Goal: Task Accomplishment & Management: Manage account settings

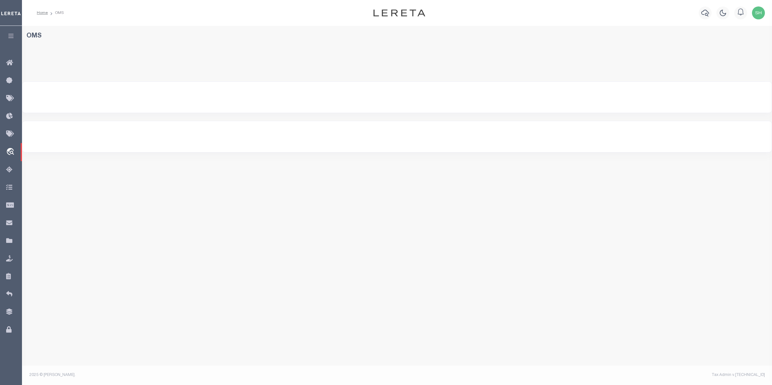
select select "200"
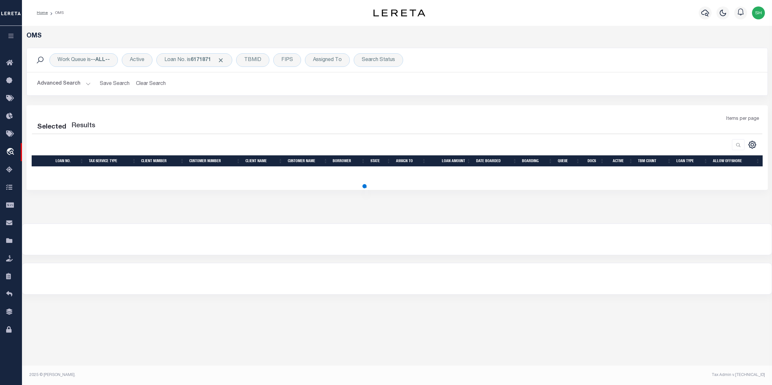
select select "200"
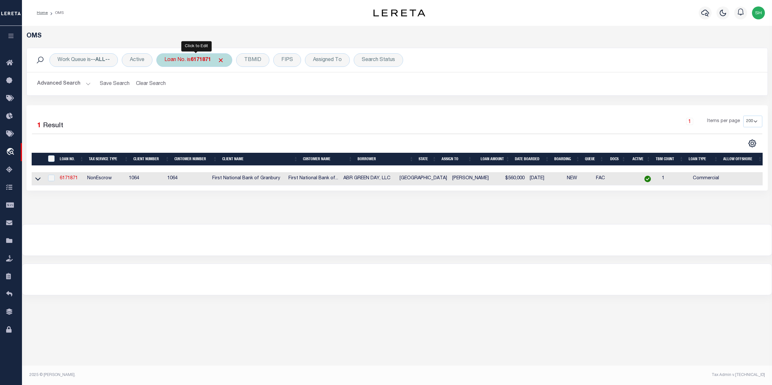
click at [209, 65] on div "Loan No. is 6171871" at bounding box center [194, 60] width 76 height 14
type input "89087"
click at [243, 106] on input "Apply" at bounding box center [250, 105] width 19 height 11
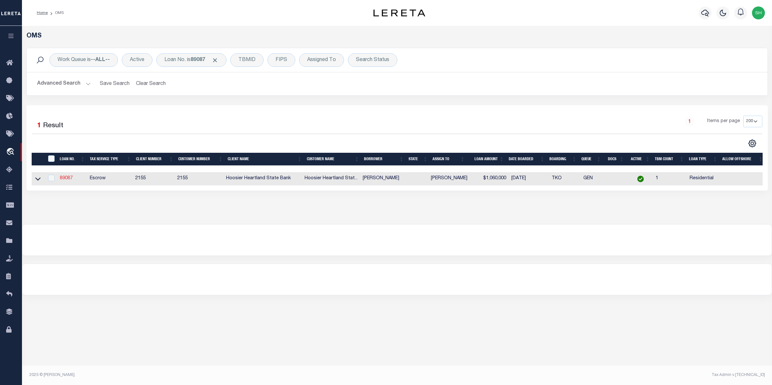
click at [66, 179] on link "89087" at bounding box center [66, 178] width 13 height 5
type input "89087"
type input "[PERSON_NAME]"
select select
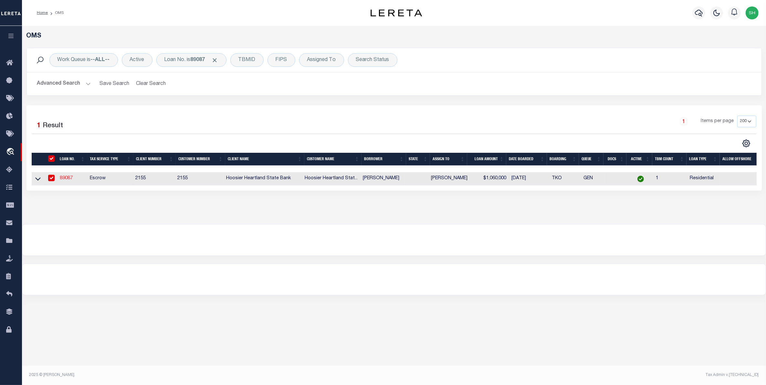
type input "08/06/2025"
select select "10"
select select "Escrow"
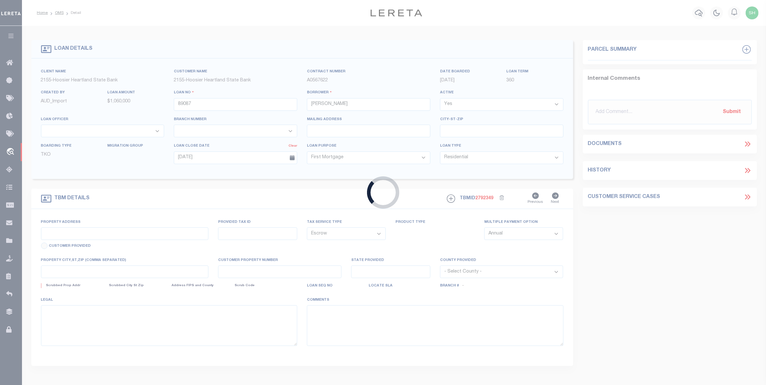
type input "5911 E 950 S"
select select
type input "CRAWFORDSVILLE IN 47933"
select select
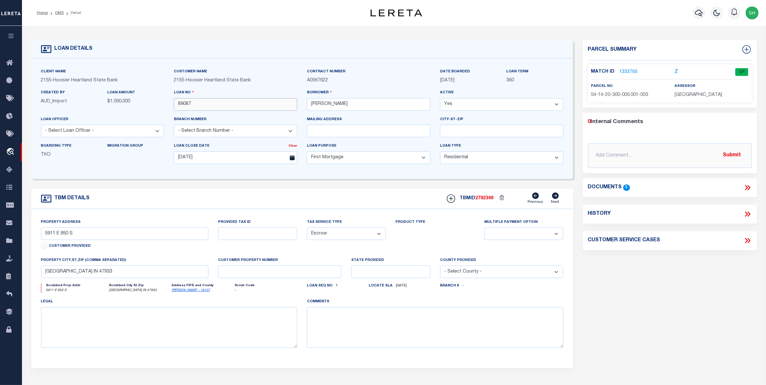
drag, startPoint x: 238, startPoint y: 104, endPoint x: 49, endPoint y: 112, distance: 189.1
click at [49, 112] on div "Client Name 2155 - Hoosier Heartland State Bank Customer Name 2155 - Hoosier He…" at bounding box center [302, 118] width 532 height 101
type input "175773"
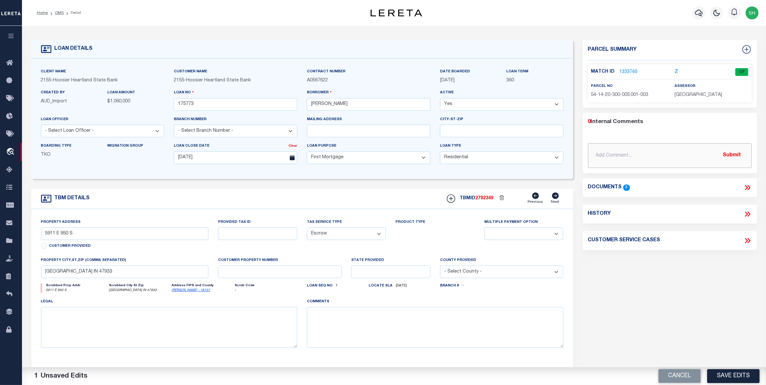
click at [678, 155] on input "text" at bounding box center [670, 155] width 164 height 25
type input "CS: per bsmith, updated loan number from 89087 to 175773. 8/12/2025 SH"
click at [740, 154] on button "Submit" at bounding box center [731, 155] width 26 height 13
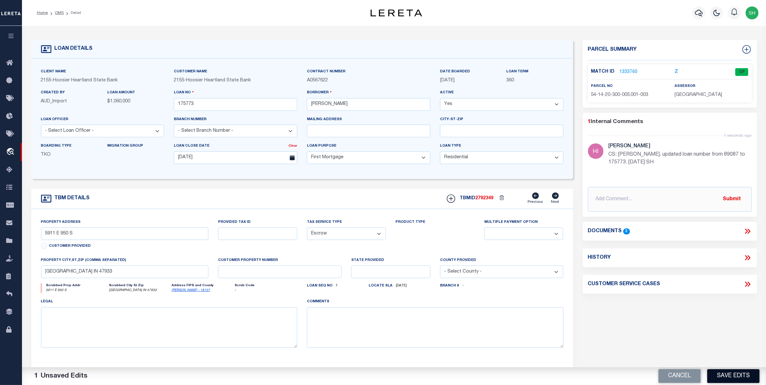
click at [725, 371] on button "Save Edits" at bounding box center [733, 376] width 52 height 14
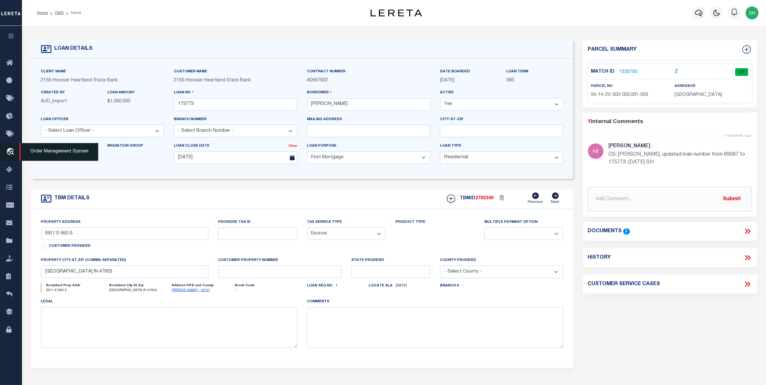
click at [12, 153] on icon "travel_explore" at bounding box center [11, 152] width 10 height 8
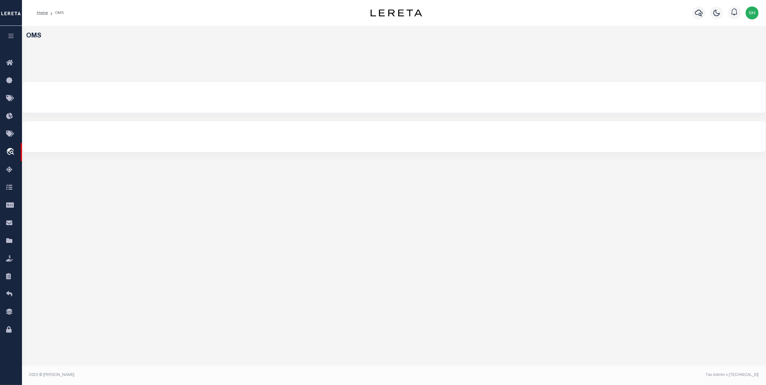
select select "200"
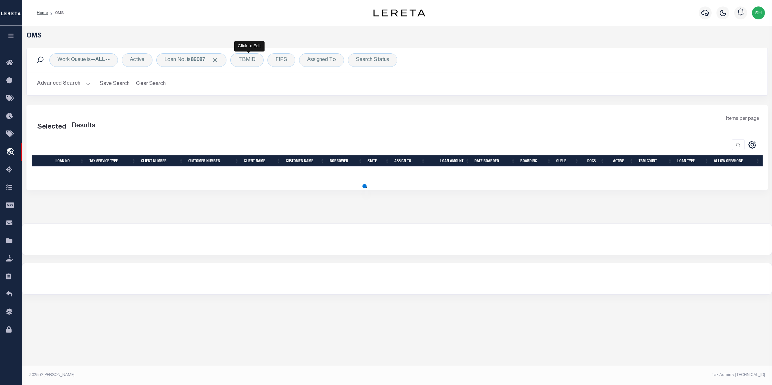
select select "200"
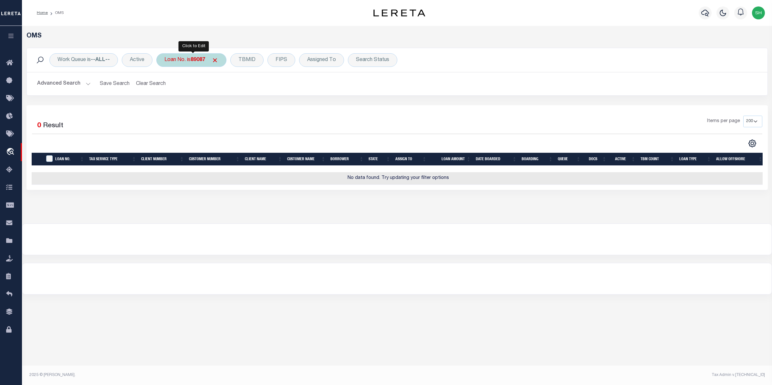
click at [188, 62] on div "Loan No. is 89087" at bounding box center [191, 60] width 70 height 14
type input "175773"
